Goal: Find specific page/section: Find specific page/section

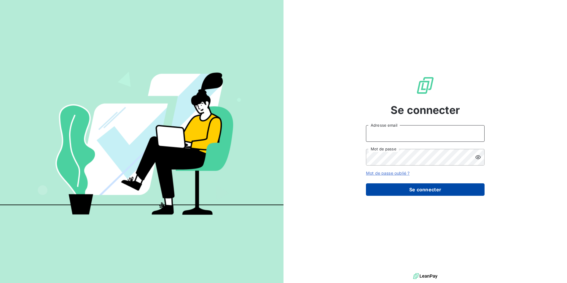
type input "contact@bapfrance.com"
click at [417, 189] on button "Se connecter" at bounding box center [425, 189] width 119 height 12
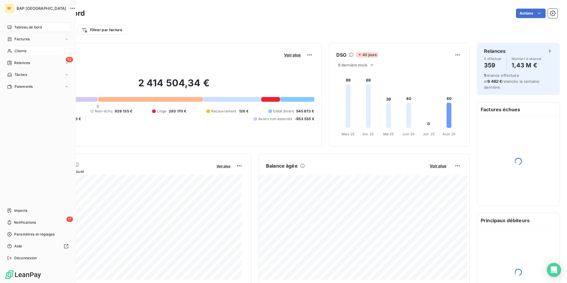
click at [9, 48] on div "Clients" at bounding box center [38, 50] width 66 height 9
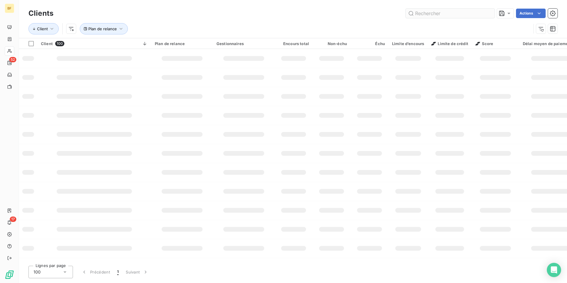
click at [467, 10] on input "text" at bounding box center [450, 13] width 89 height 9
type input "90002503"
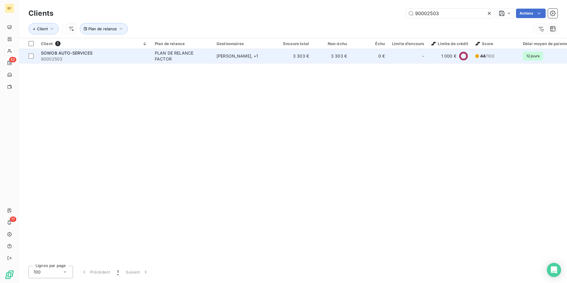
click at [409, 60] on div "-" at bounding box center [408, 55] width 32 height 9
